Goal: Book appointment/travel/reservation

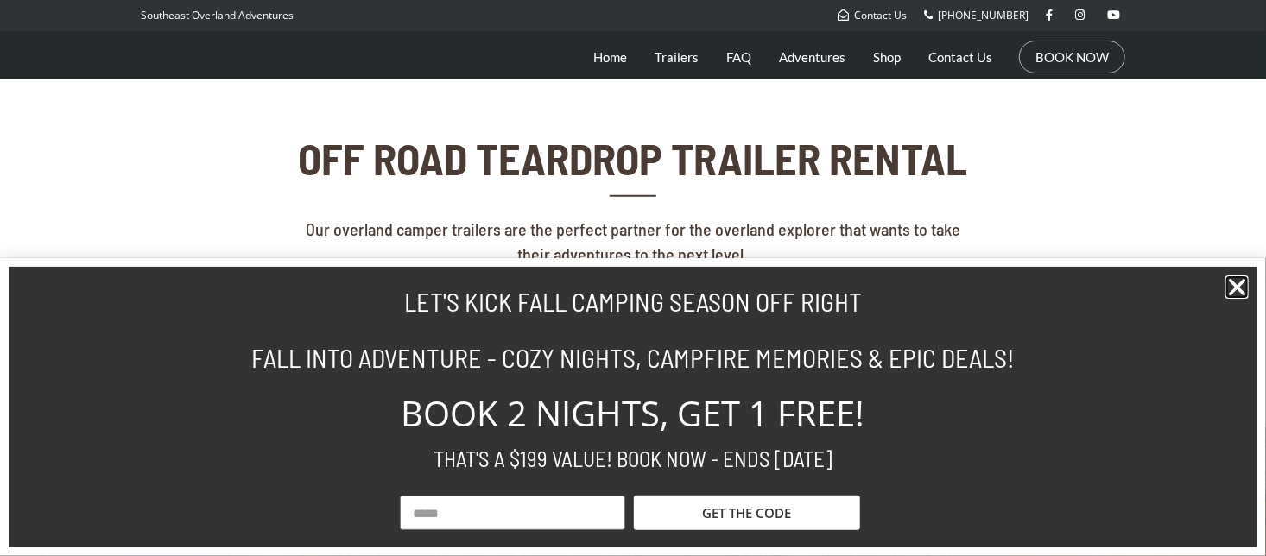
scroll to position [542, 0]
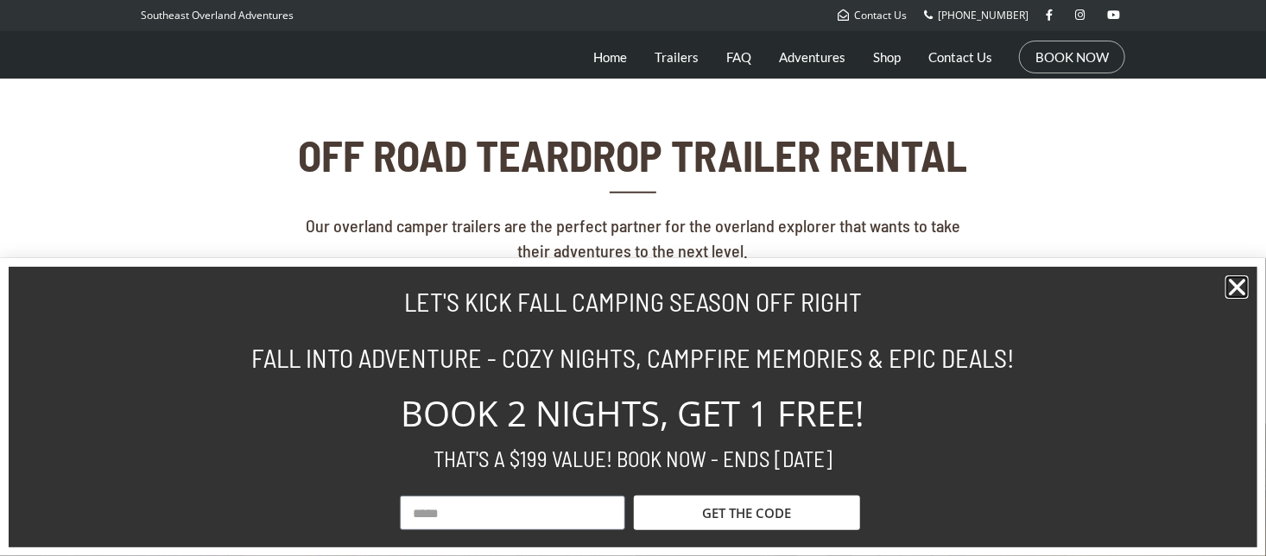
click at [1234, 285] on icon "Close" at bounding box center [1237, 287] width 23 height 23
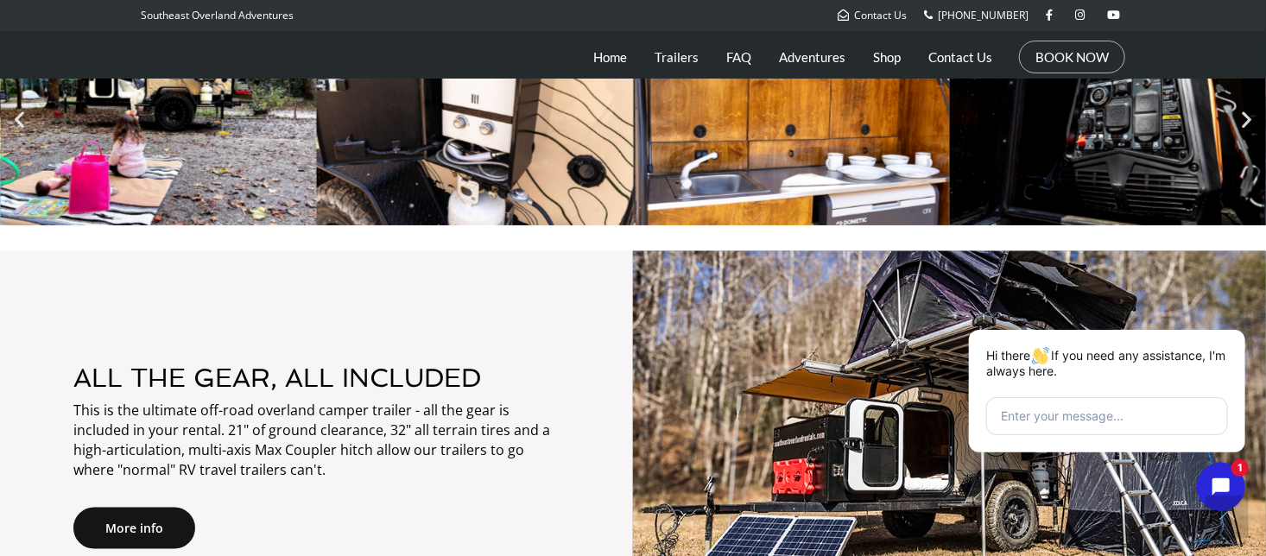
scroll to position [970, 0]
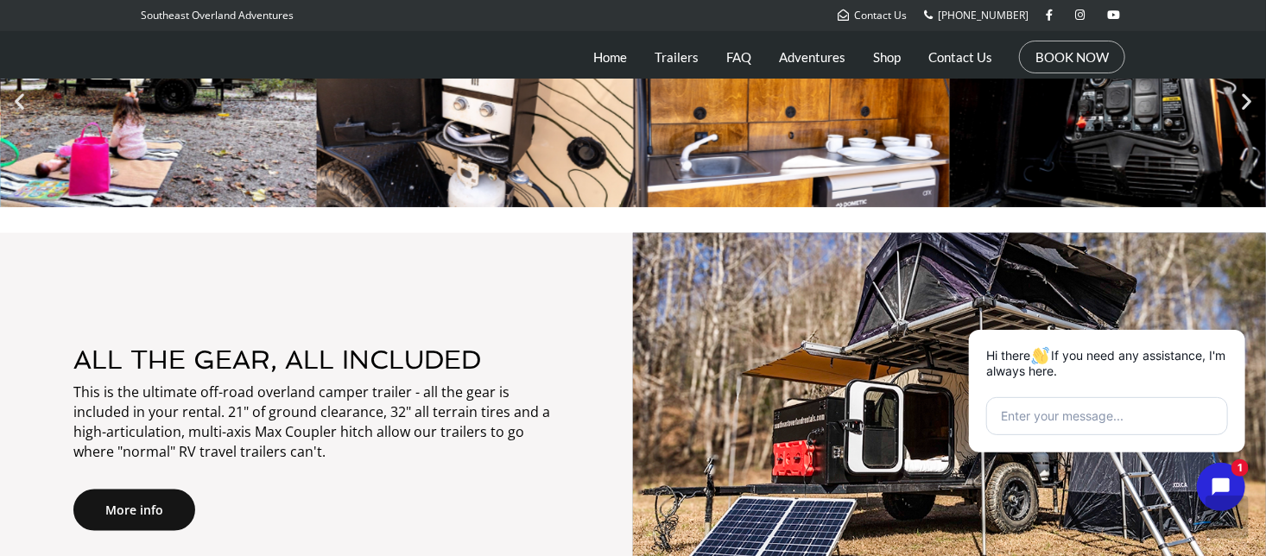
click at [1201, 298] on div at bounding box center [950, 441] width 616 height 345
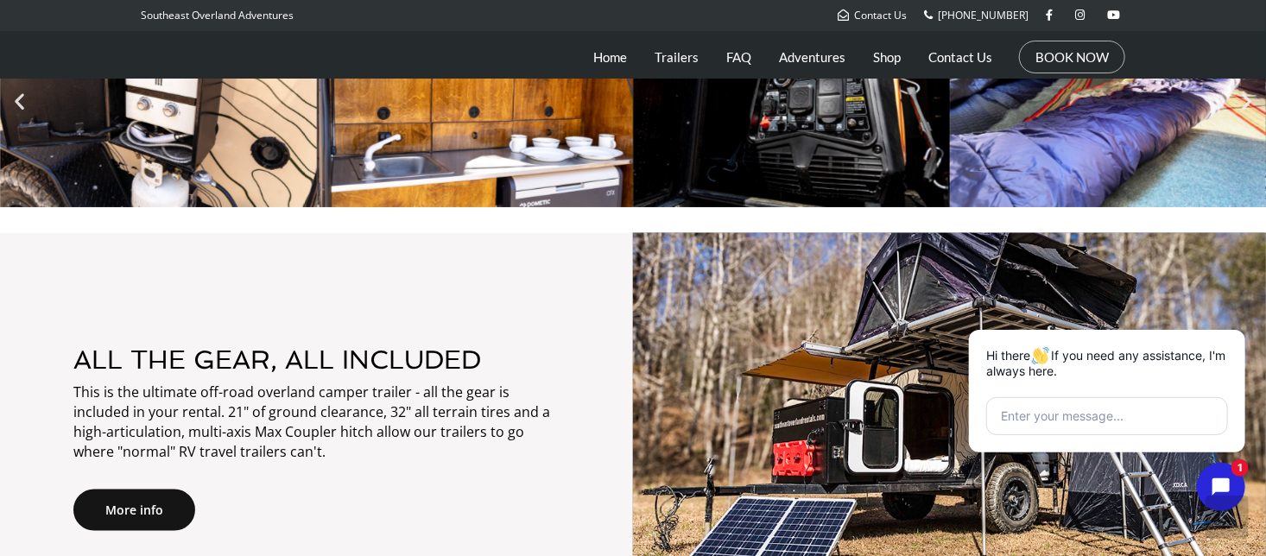
click at [1209, 299] on div at bounding box center [950, 441] width 616 height 345
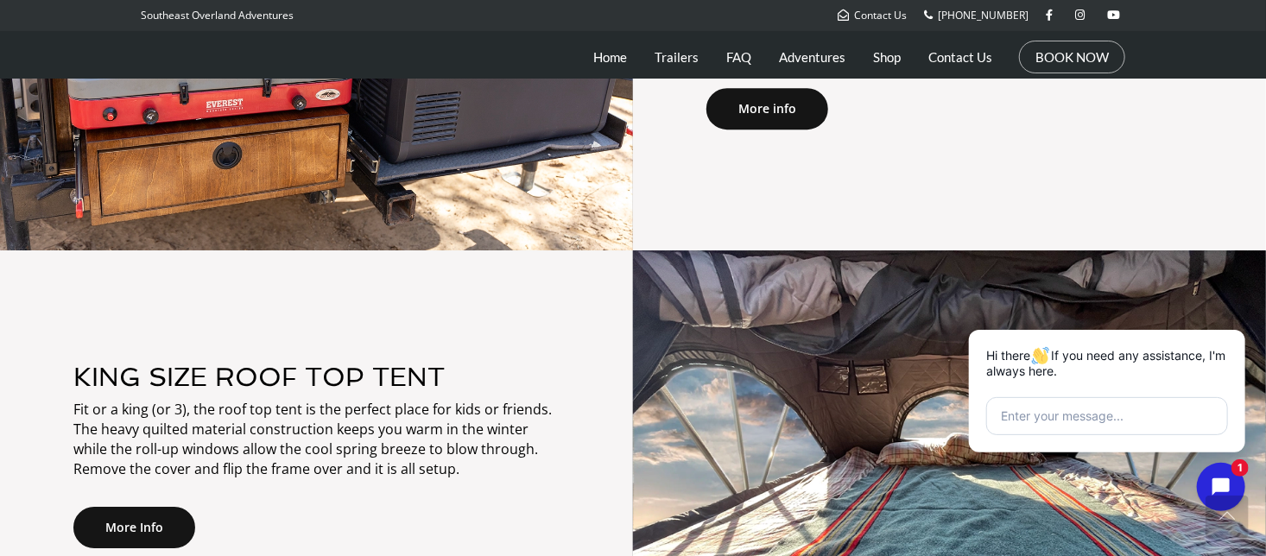
scroll to position [2552, 0]
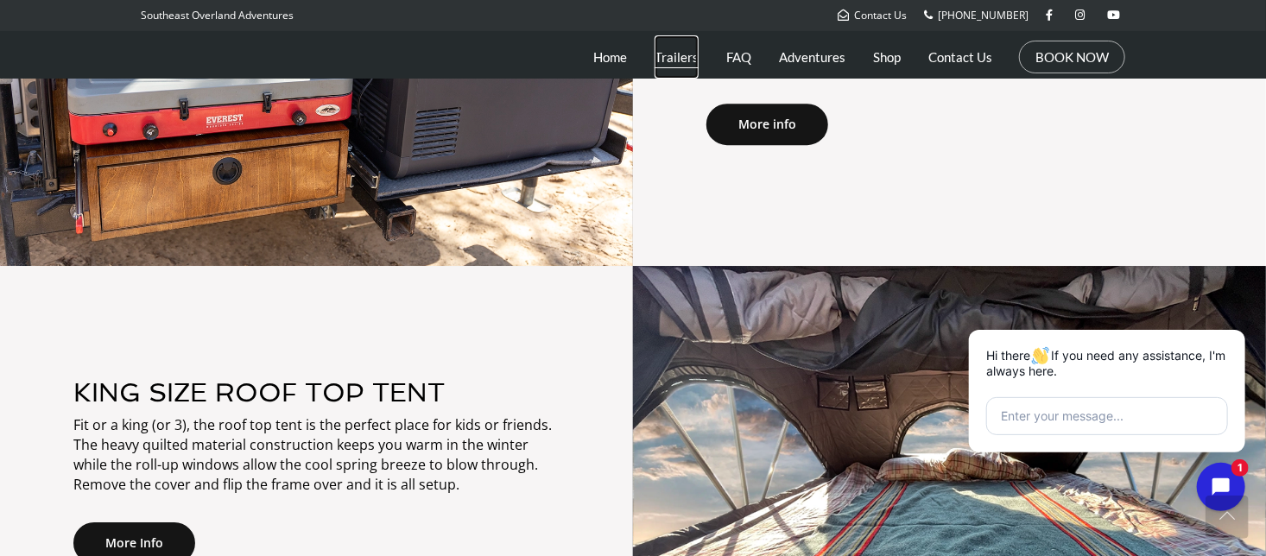
click at [689, 52] on link "Trailers" at bounding box center [677, 56] width 44 height 43
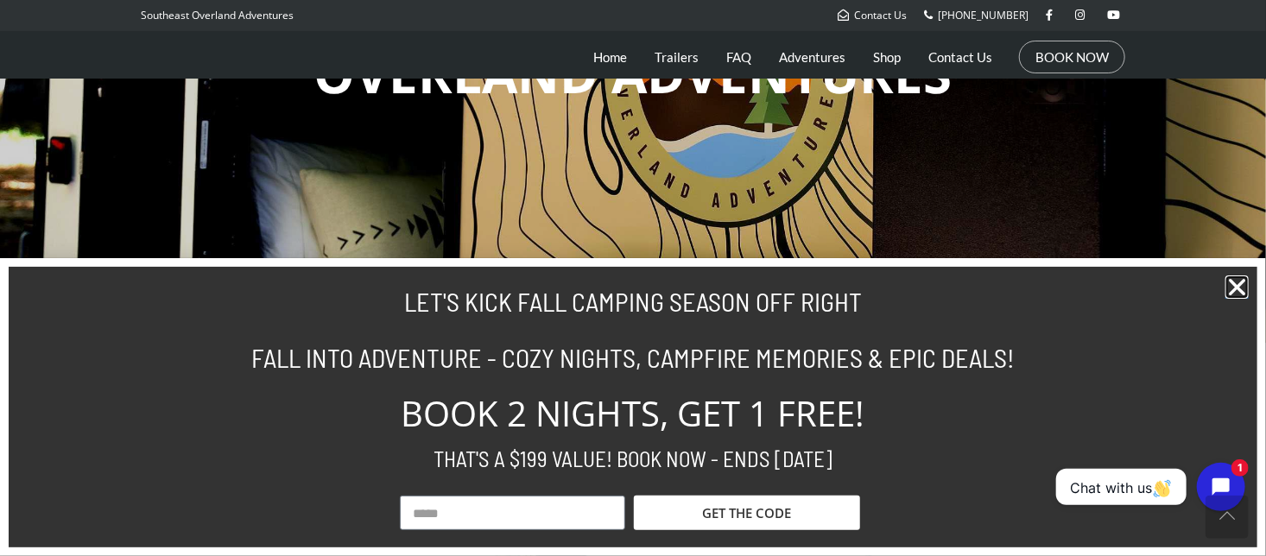
scroll to position [259, 0]
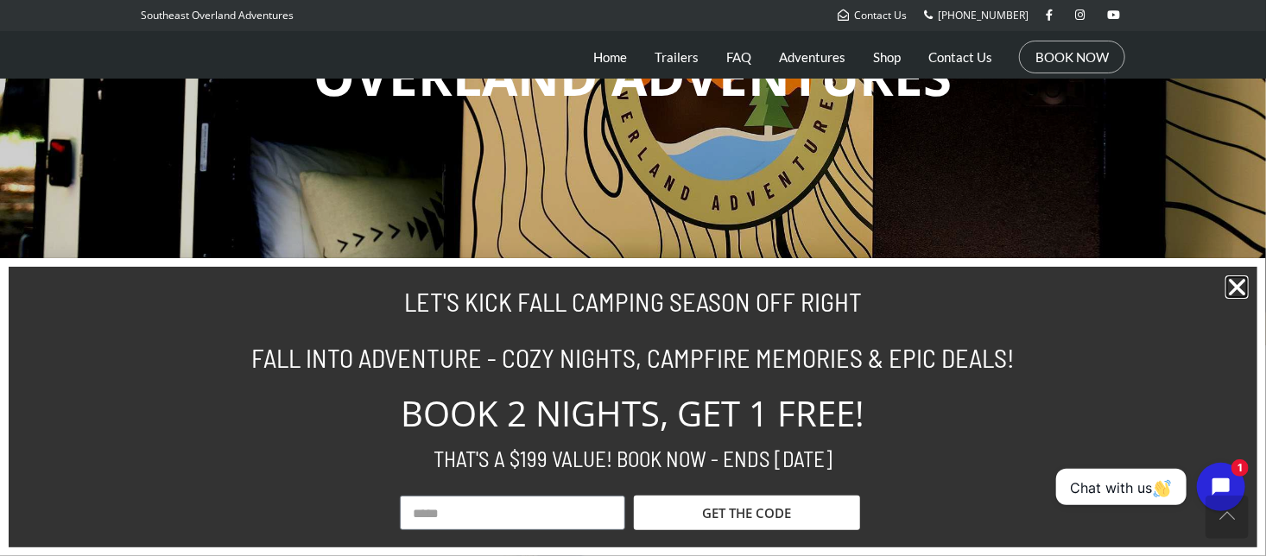
click at [1235, 295] on icon "Close" at bounding box center [1237, 287] width 23 height 23
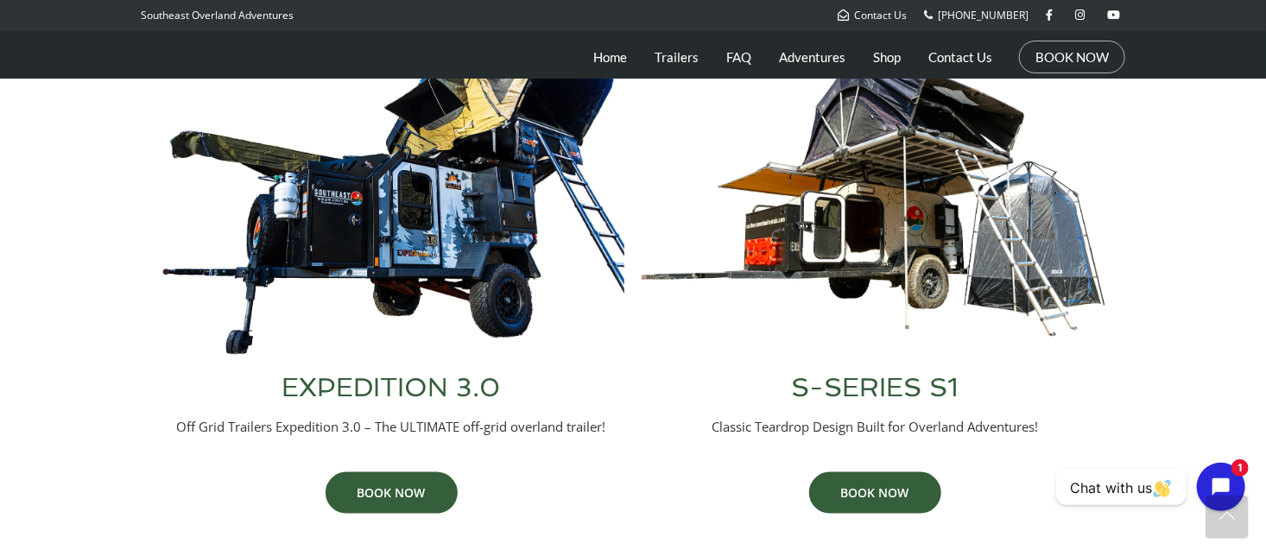
scroll to position [745, 0]
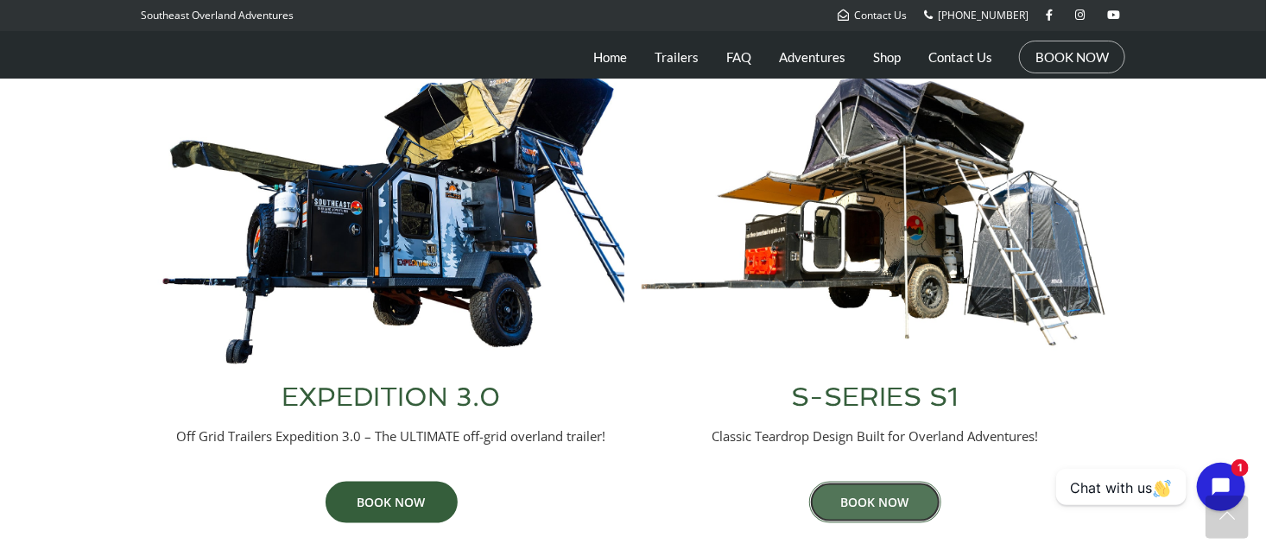
click at [867, 498] on link "BOOK NOW" at bounding box center [875, 502] width 132 height 41
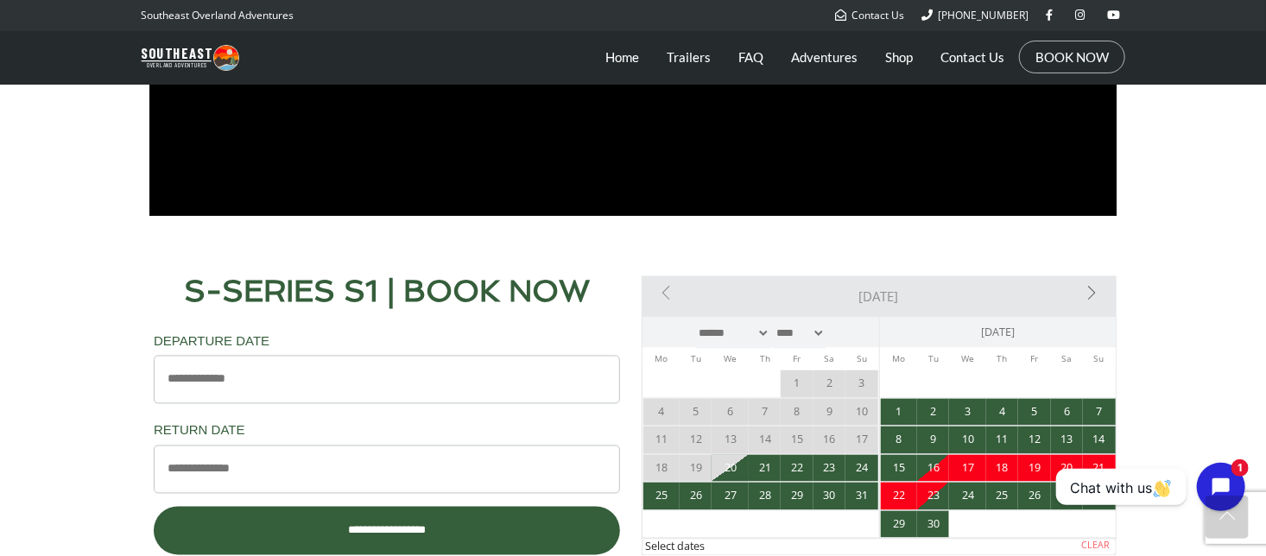
scroll to position [1369, 0]
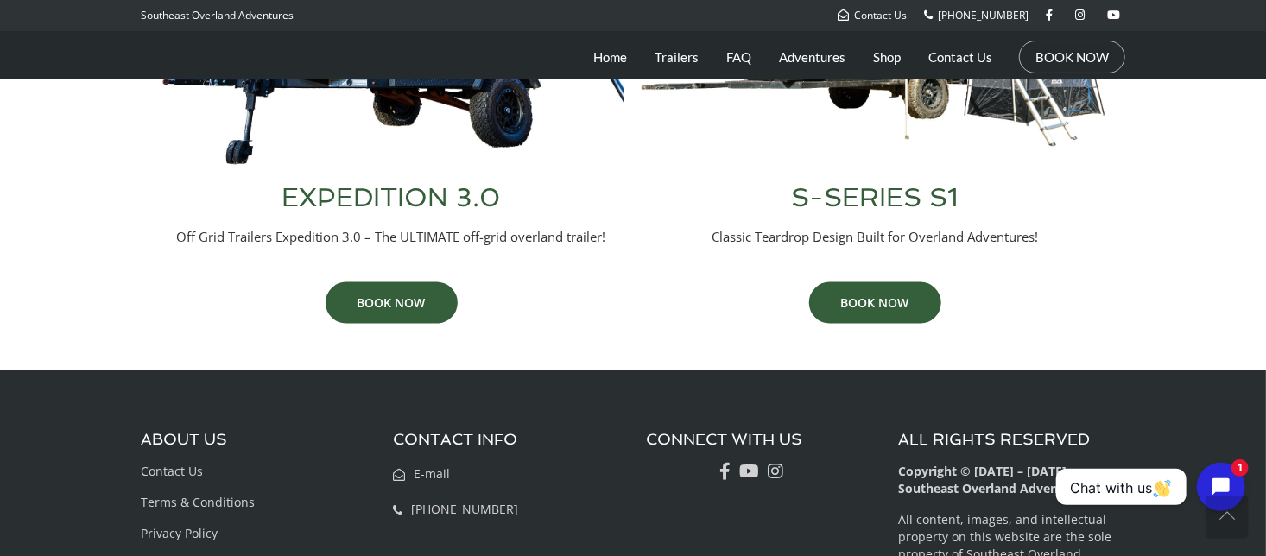
scroll to position [998, 0]
